Goal: Information Seeking & Learning: Learn about a topic

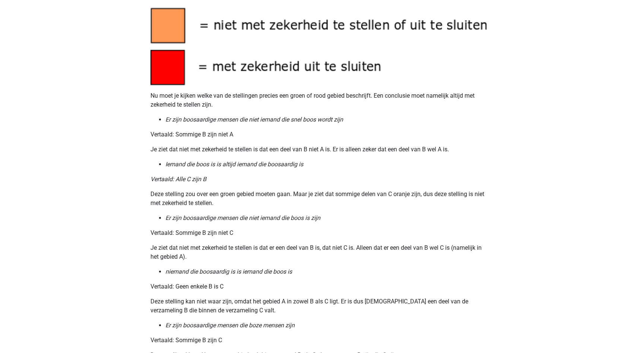
scroll to position [658, 0]
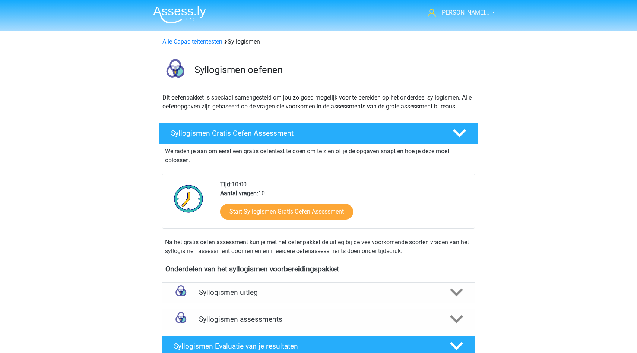
scroll to position [134, 0]
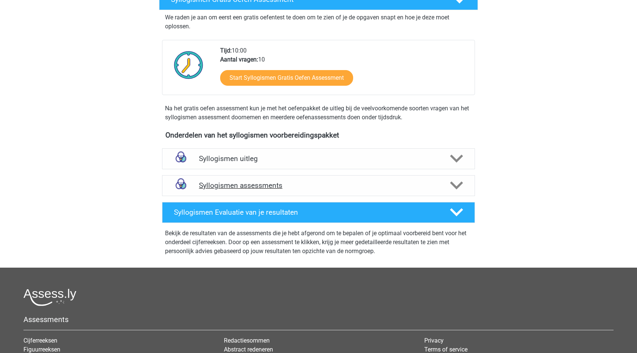
click at [182, 181] on img at bounding box center [180, 185] width 19 height 19
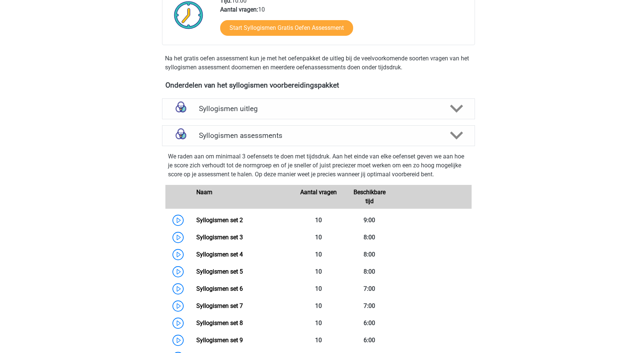
scroll to position [205, 0]
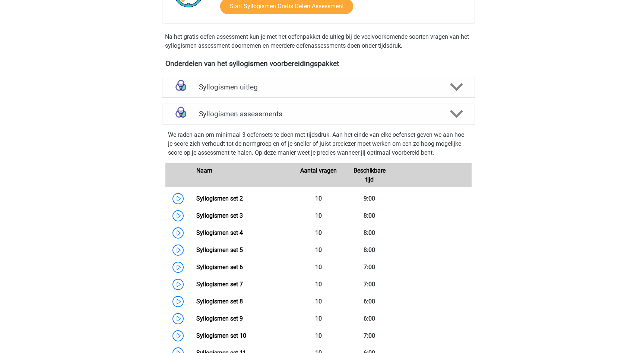
click at [211, 112] on h4 "Syllogismen assessments" at bounding box center [318, 113] width 239 height 9
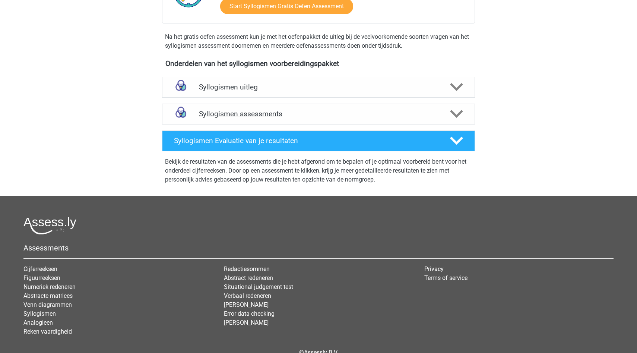
click at [211, 112] on h4 "Syllogismen assessments" at bounding box center [318, 113] width 239 height 9
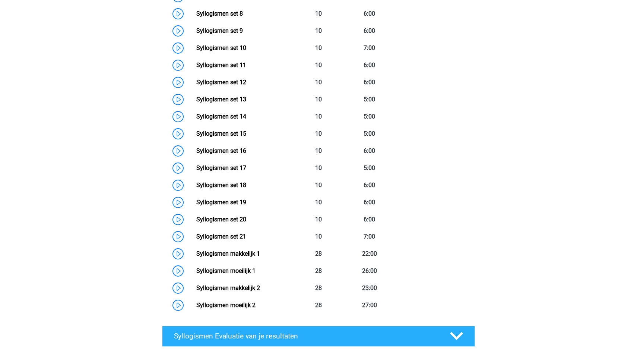
scroll to position [567, 0]
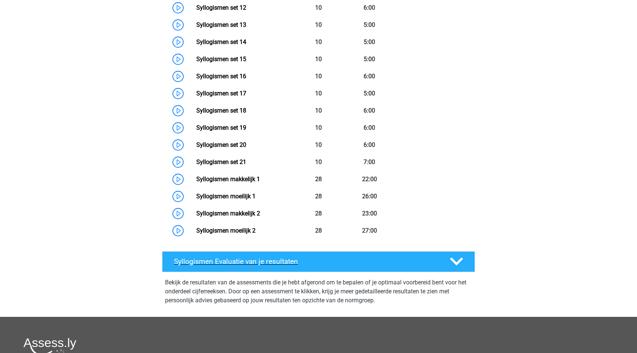
click at [215, 258] on h4 "Syllogismen Evaluatie van je resultaten" at bounding box center [306, 261] width 264 height 9
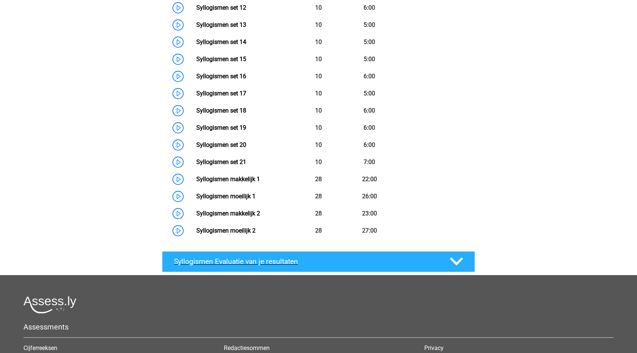
click at [215, 258] on h4 "Syllogismen Evaluatie van je resultaten" at bounding box center [306, 261] width 264 height 9
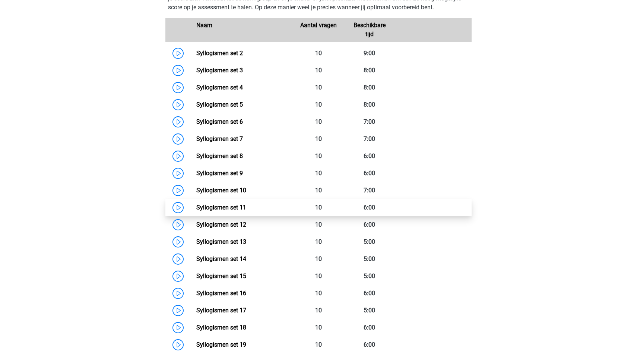
scroll to position [350, 0]
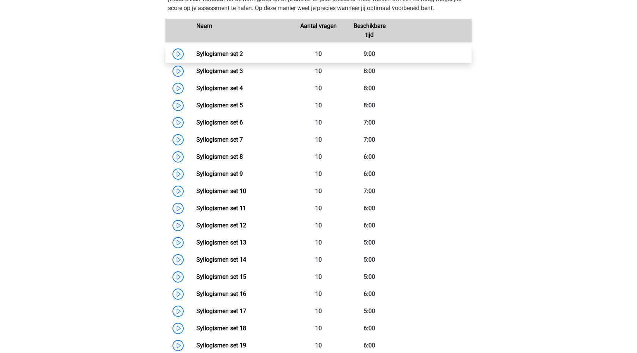
click at [219, 57] on link "Syllogismen set 2" at bounding box center [219, 53] width 47 height 7
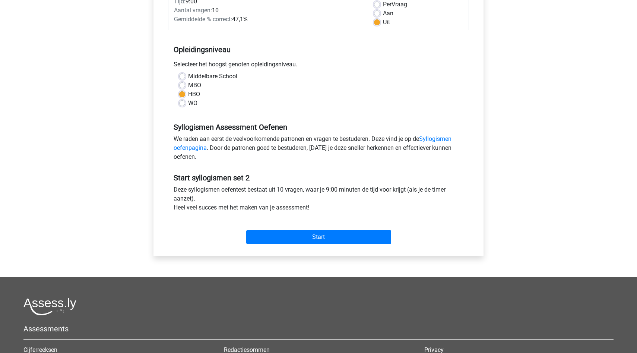
scroll to position [127, 0]
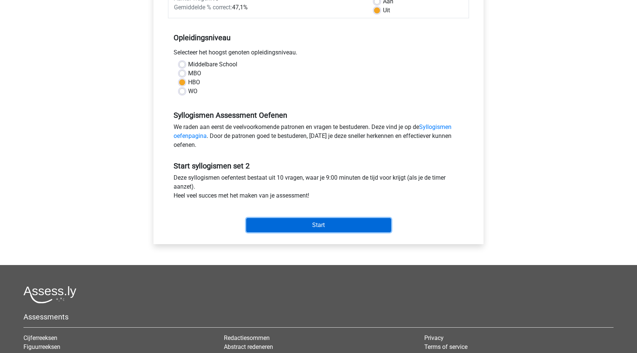
click at [294, 228] on input "Start" at bounding box center [318, 225] width 145 height 14
